Goal: Information Seeking & Learning: Learn about a topic

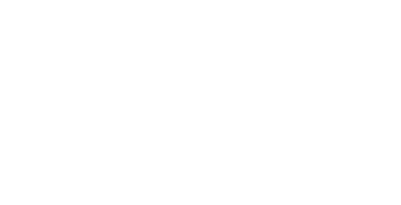
scroll to position [308, 0]
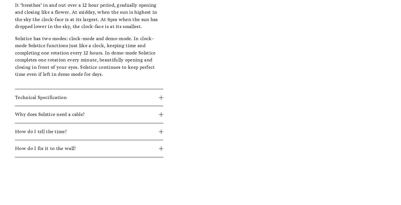
click at [140, 96] on span "Technical Specification" at bounding box center [87, 97] width 144 height 7
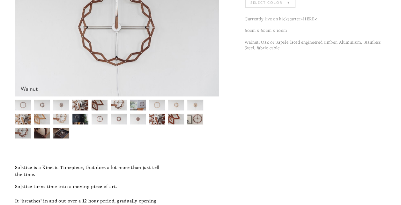
scroll to position [128, 0]
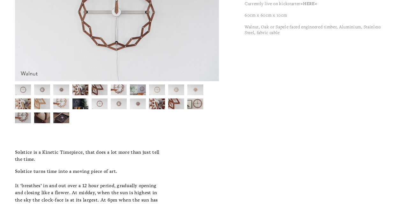
click at [27, 90] on img at bounding box center [23, 89] width 16 height 11
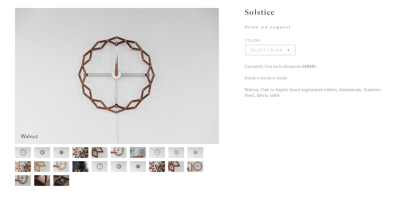
scroll to position [64, 0]
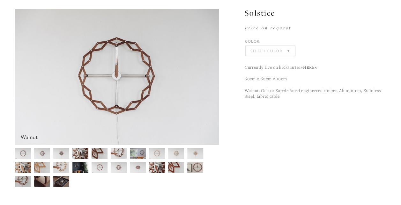
click at [42, 152] on img at bounding box center [42, 153] width 16 height 11
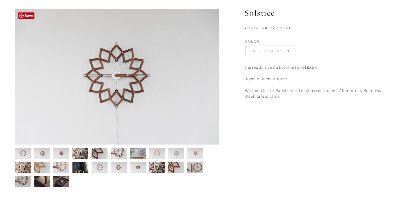
click at [191, 81] on img at bounding box center [117, 77] width 204 height 136
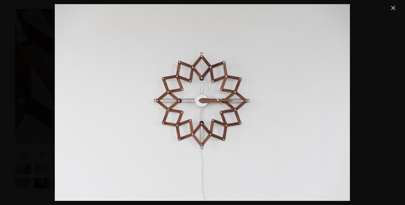
click at [397, 8] on link "Close" at bounding box center [394, 8] width 8 height 8
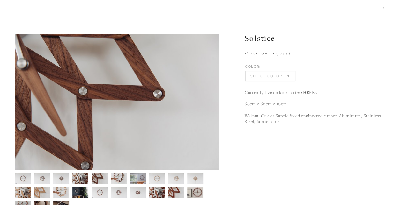
scroll to position [0, 0]
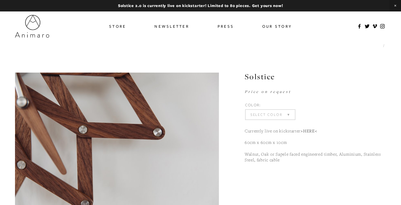
click at [27, 28] on img at bounding box center [32, 26] width 34 height 23
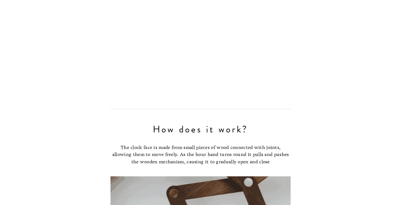
scroll to position [1530, 0]
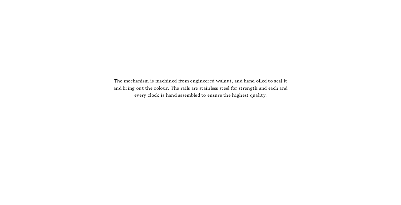
drag, startPoint x: 290, startPoint y: 84, endPoint x: 315, endPoint y: 185, distance: 103.4
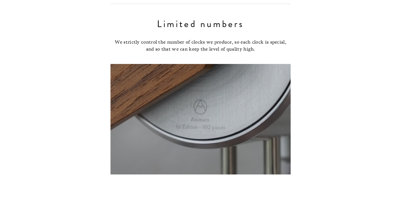
scroll to position [5256, 0]
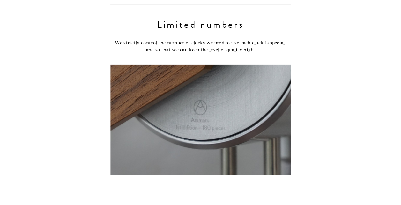
drag, startPoint x: 310, startPoint y: 174, endPoint x: 297, endPoint y: 61, distance: 113.5
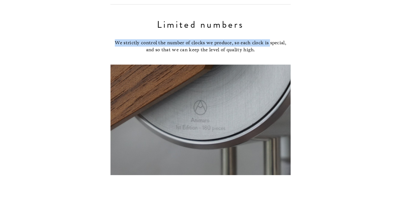
drag, startPoint x: 297, startPoint y: 61, endPoint x: 272, endPoint y: 31, distance: 39.8
click at [272, 31] on div "Limited numbers We strictly control the number of clocks we produce, so each cl…" at bounding box center [200, 36] width 180 height 36
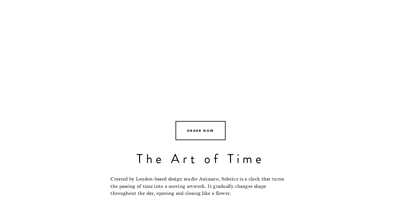
scroll to position [0, 0]
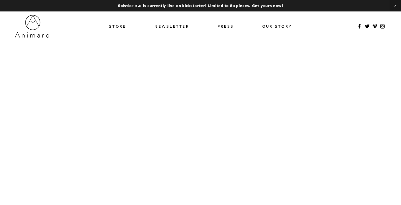
drag, startPoint x: 348, startPoint y: 114, endPoint x: 374, endPoint y: -33, distance: 148.8
click at [271, 23] on link "Our Story" at bounding box center [277, 26] width 30 height 9
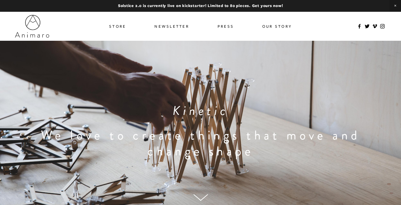
drag, startPoint x: 278, startPoint y: 143, endPoint x: 285, endPoint y: 18, distance: 125.5
click at [383, 27] on use at bounding box center [382, 26] width 10 height 10
